Goal: Use online tool/utility: Utilize a website feature to perform a specific function

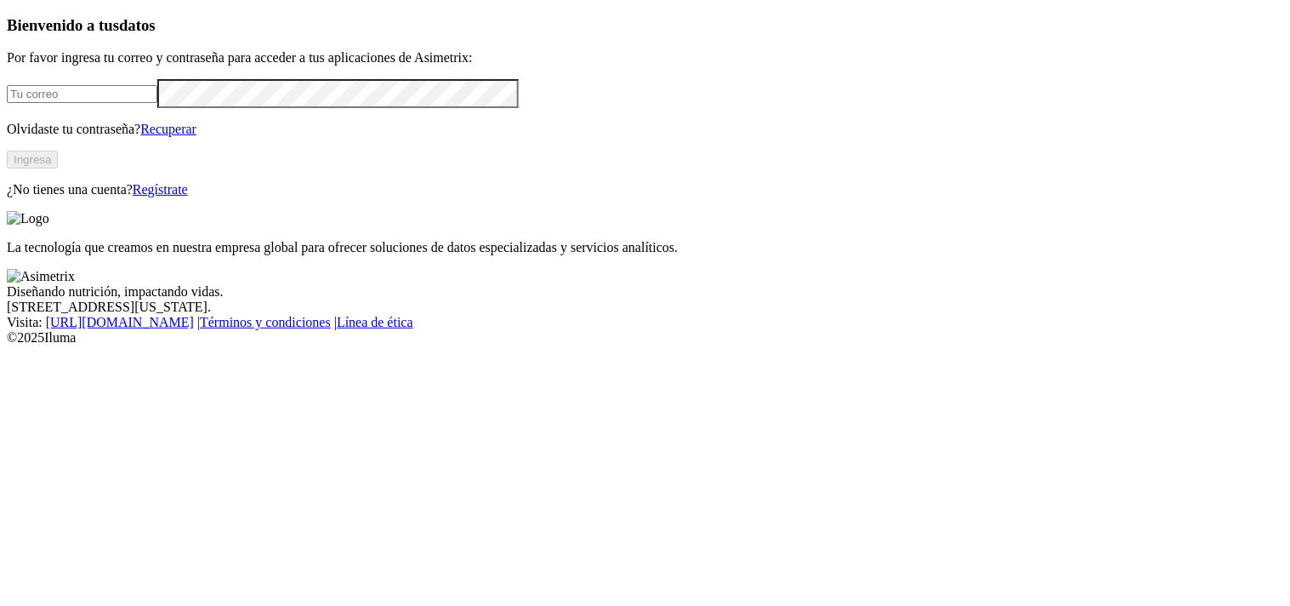
type input "[PERSON_NAME][EMAIL_ADDRESS][PERSON_NAME][DOMAIN_NAME]"
click at [58, 168] on button "Ingresa" at bounding box center [32, 160] width 51 height 18
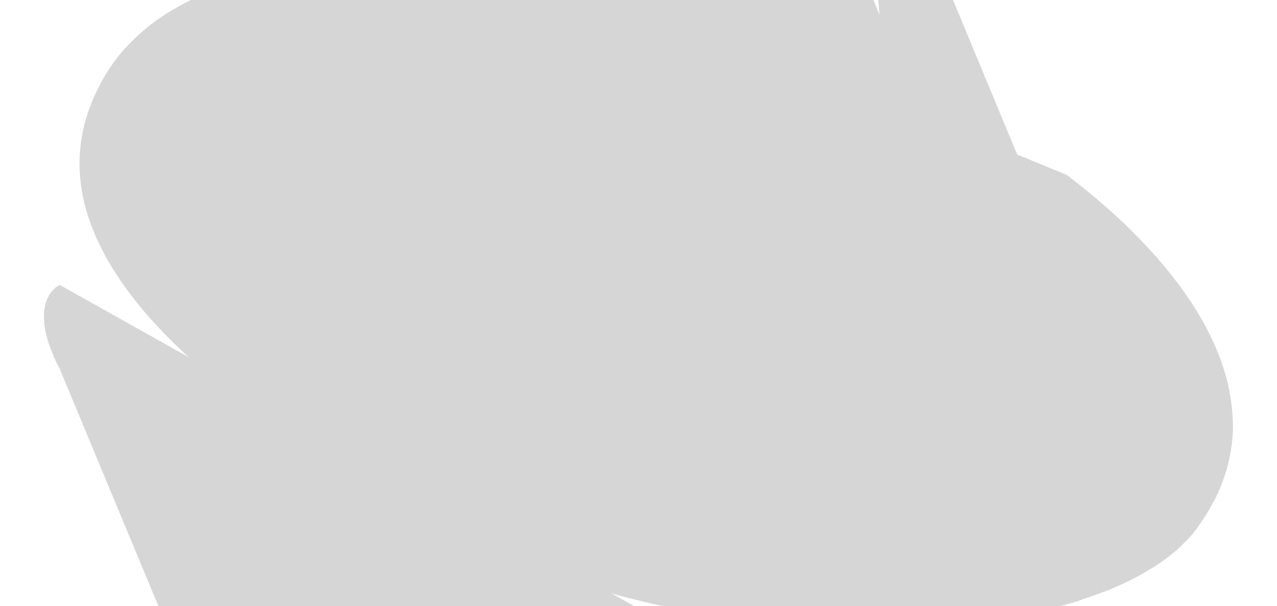
scroll to position [877, 0]
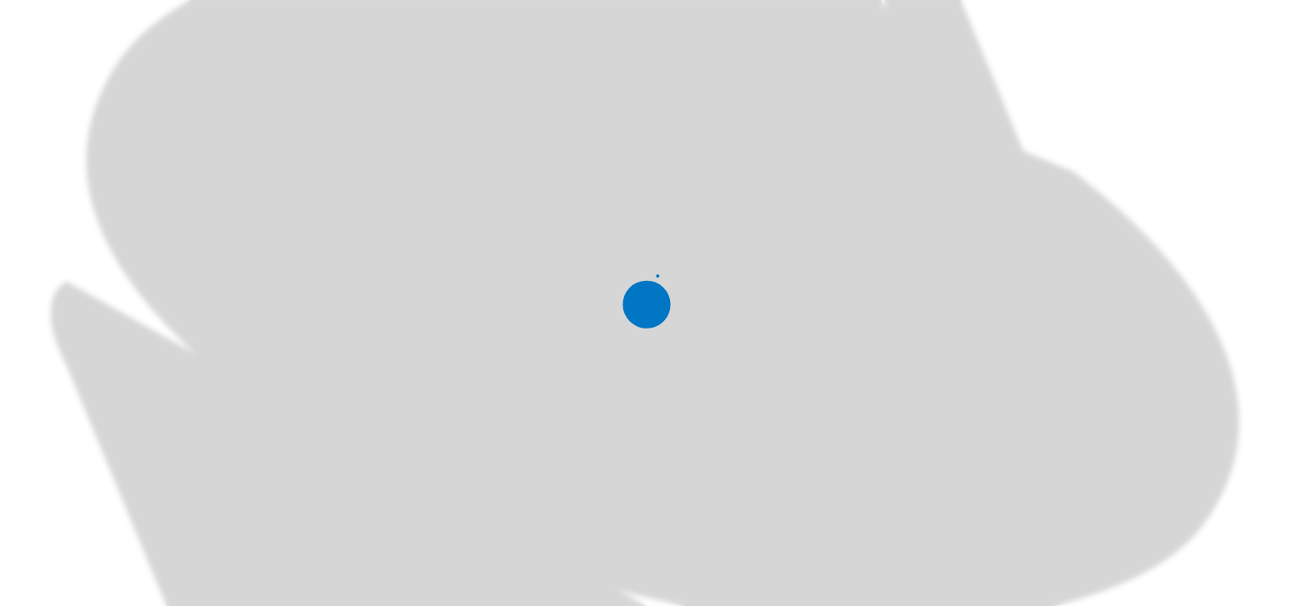
scroll to position [0, 0]
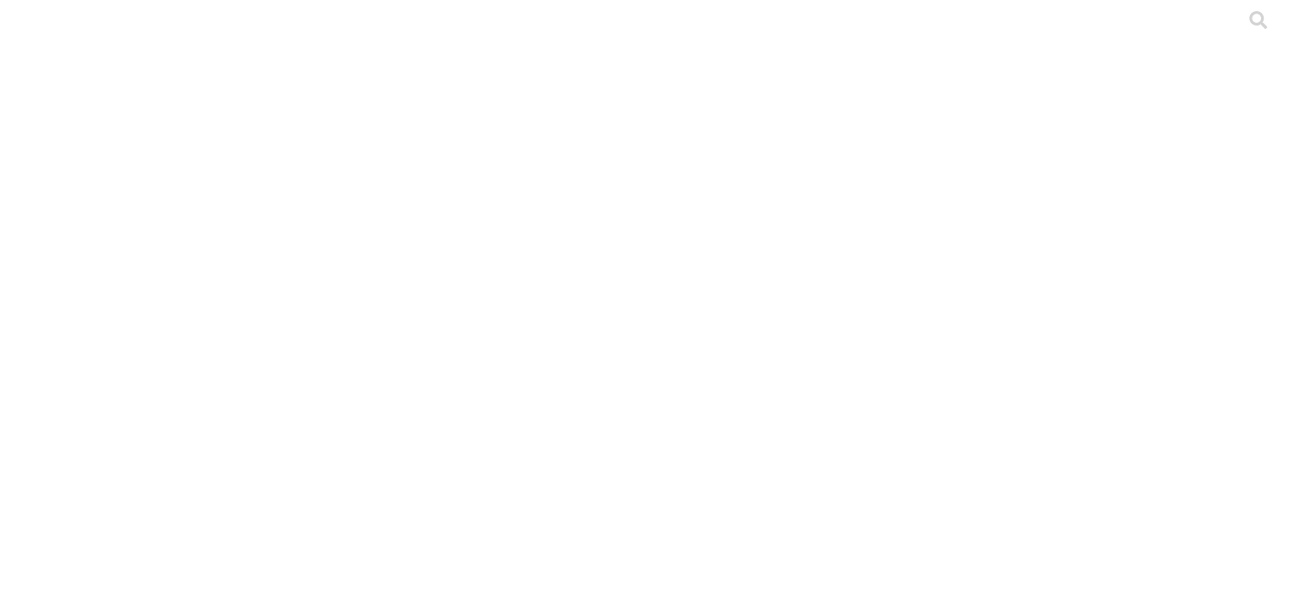
type input "[PERSON_NAME]-2025"
